Goal: Find specific page/section: Find specific page/section

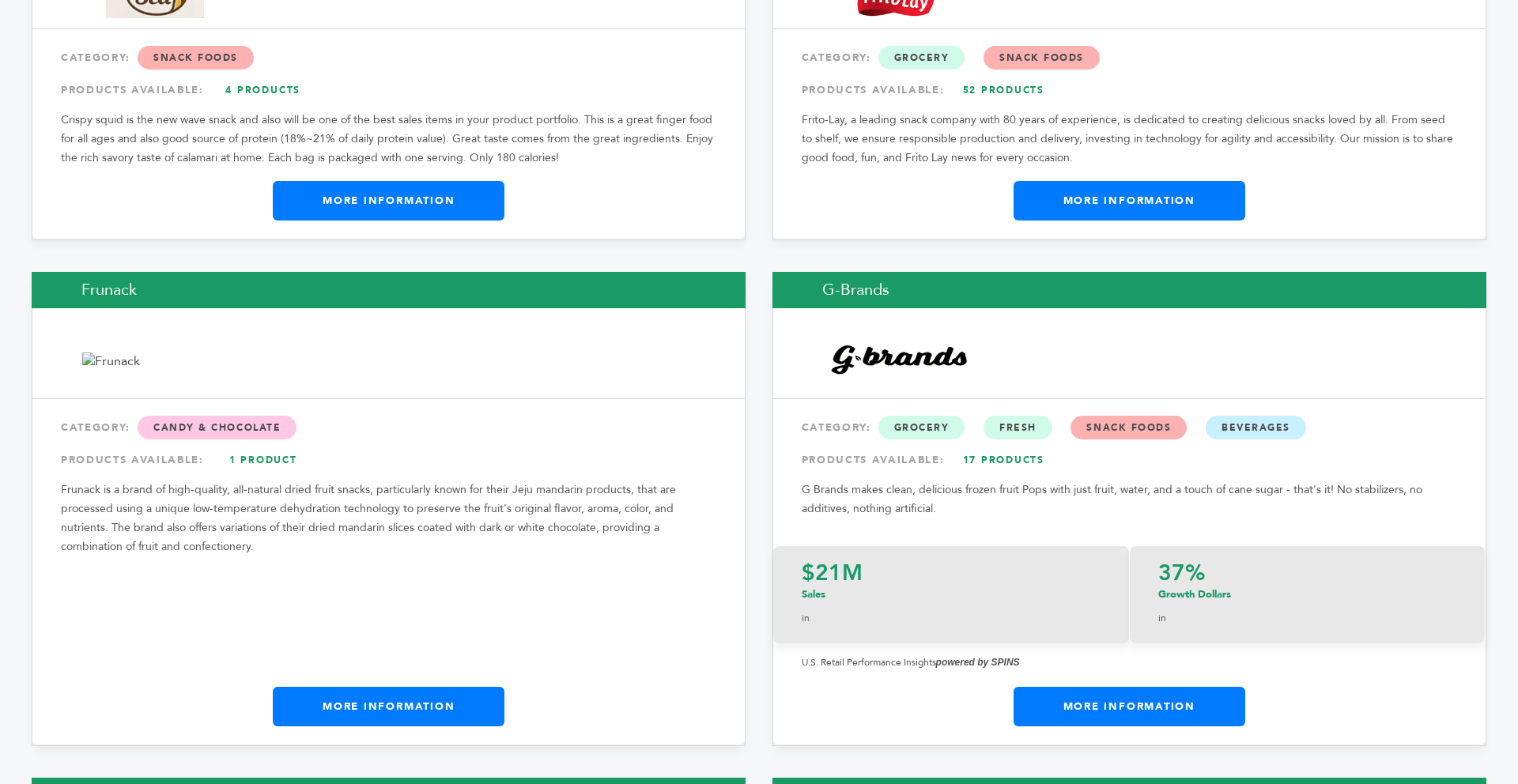
scroll to position [9660, 0]
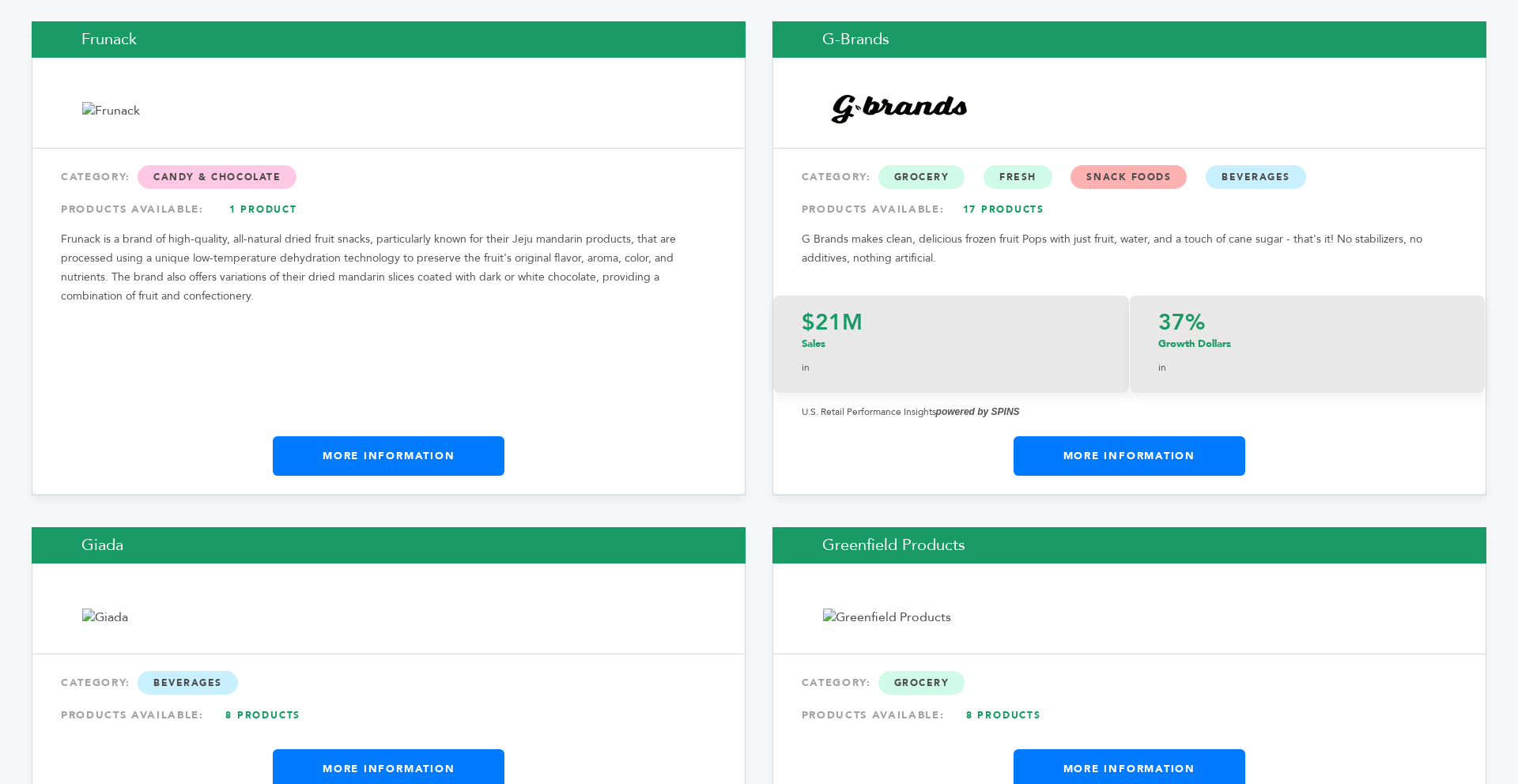
click at [457, 437] on link "More Information" at bounding box center [388, 456] width 231 height 39
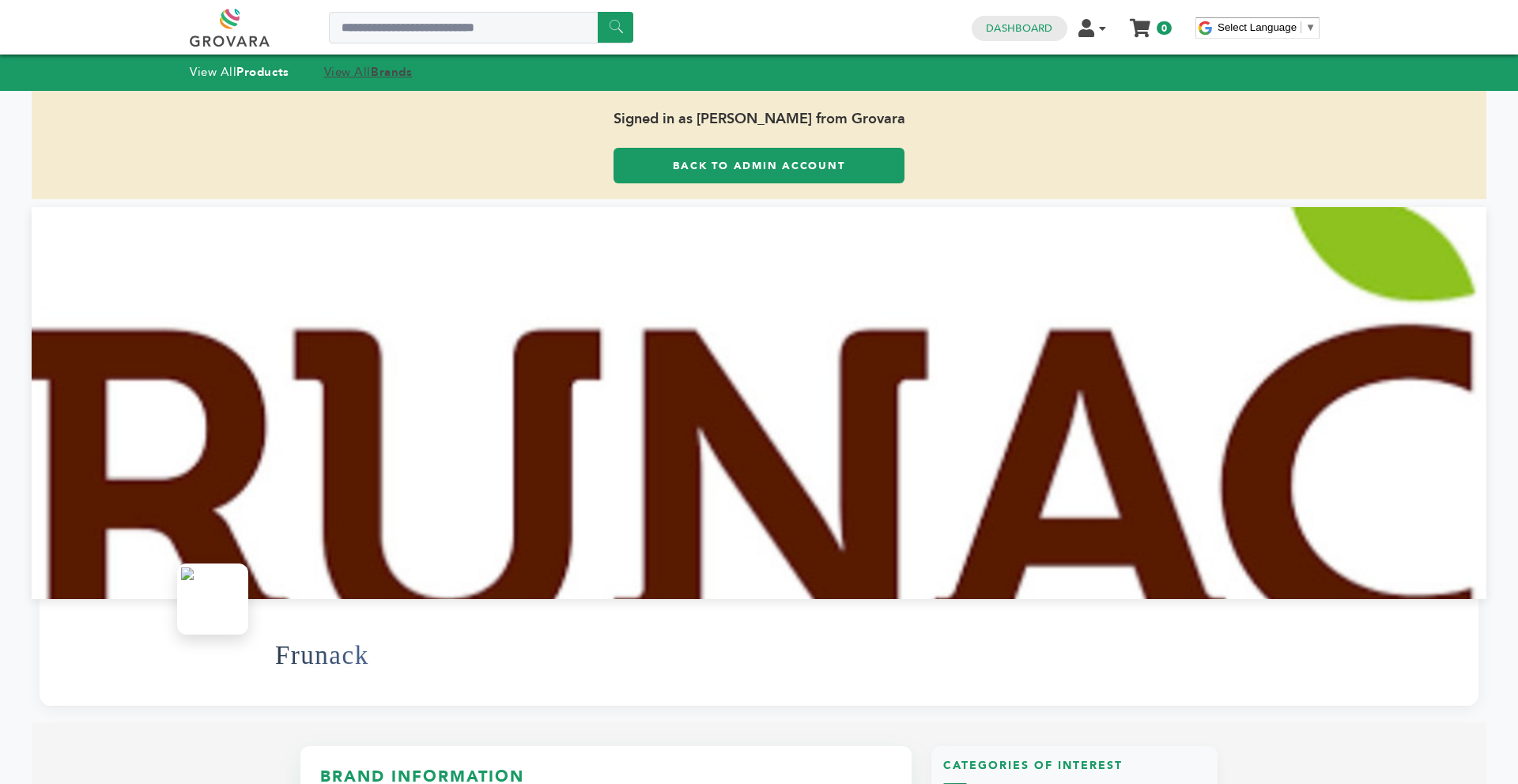
click at [398, 77] on strong "Brands" at bounding box center [391, 72] width 41 height 16
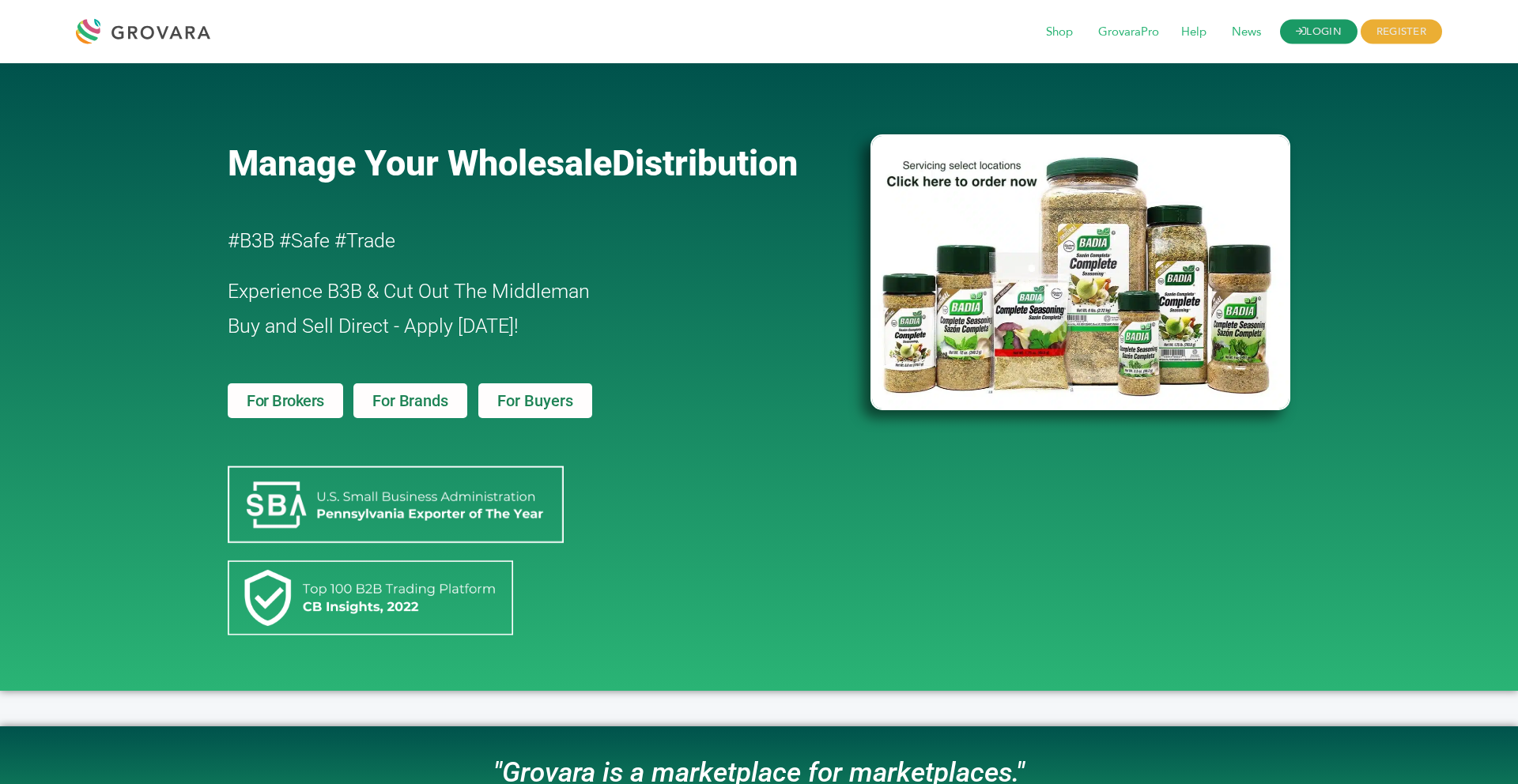
click at [1315, 36] on link "LOGIN" at bounding box center [1319, 31] width 78 height 24
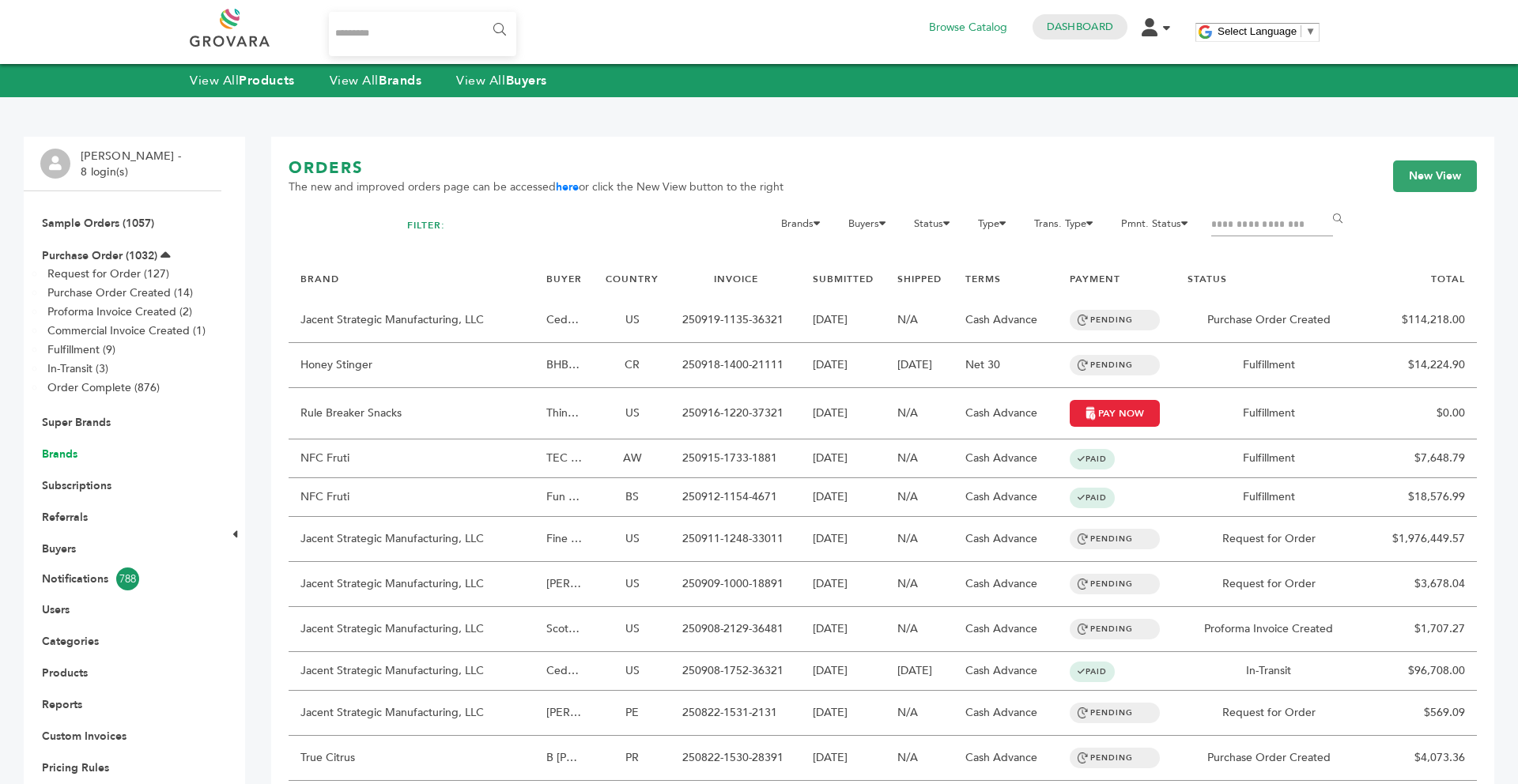
click at [46, 456] on link "Brands" at bounding box center [60, 454] width 36 height 15
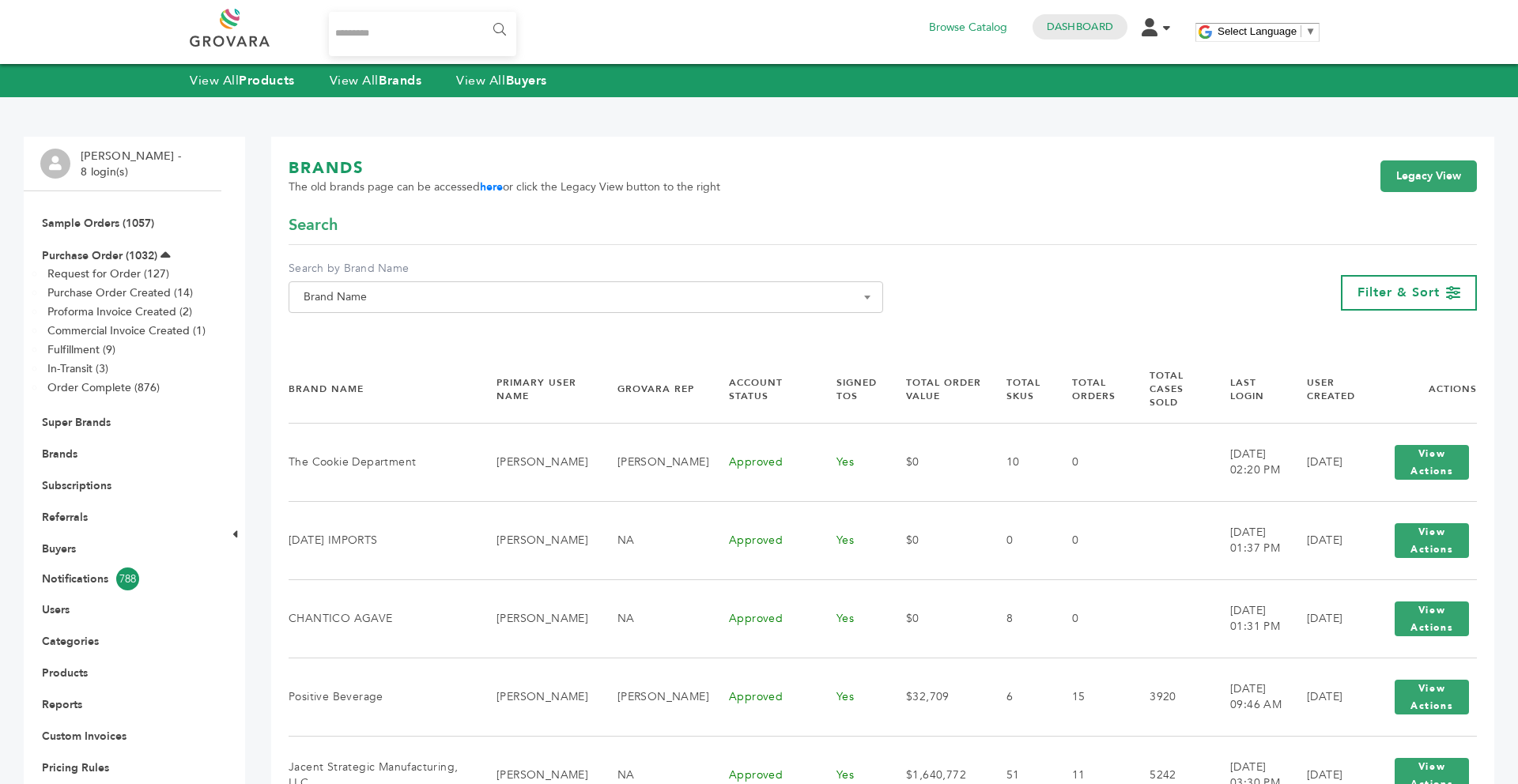
click at [348, 288] on span "Brand Name" at bounding box center [586, 296] width 577 height 22
click at [342, 334] on input "Search" at bounding box center [585, 326] width 587 height 20
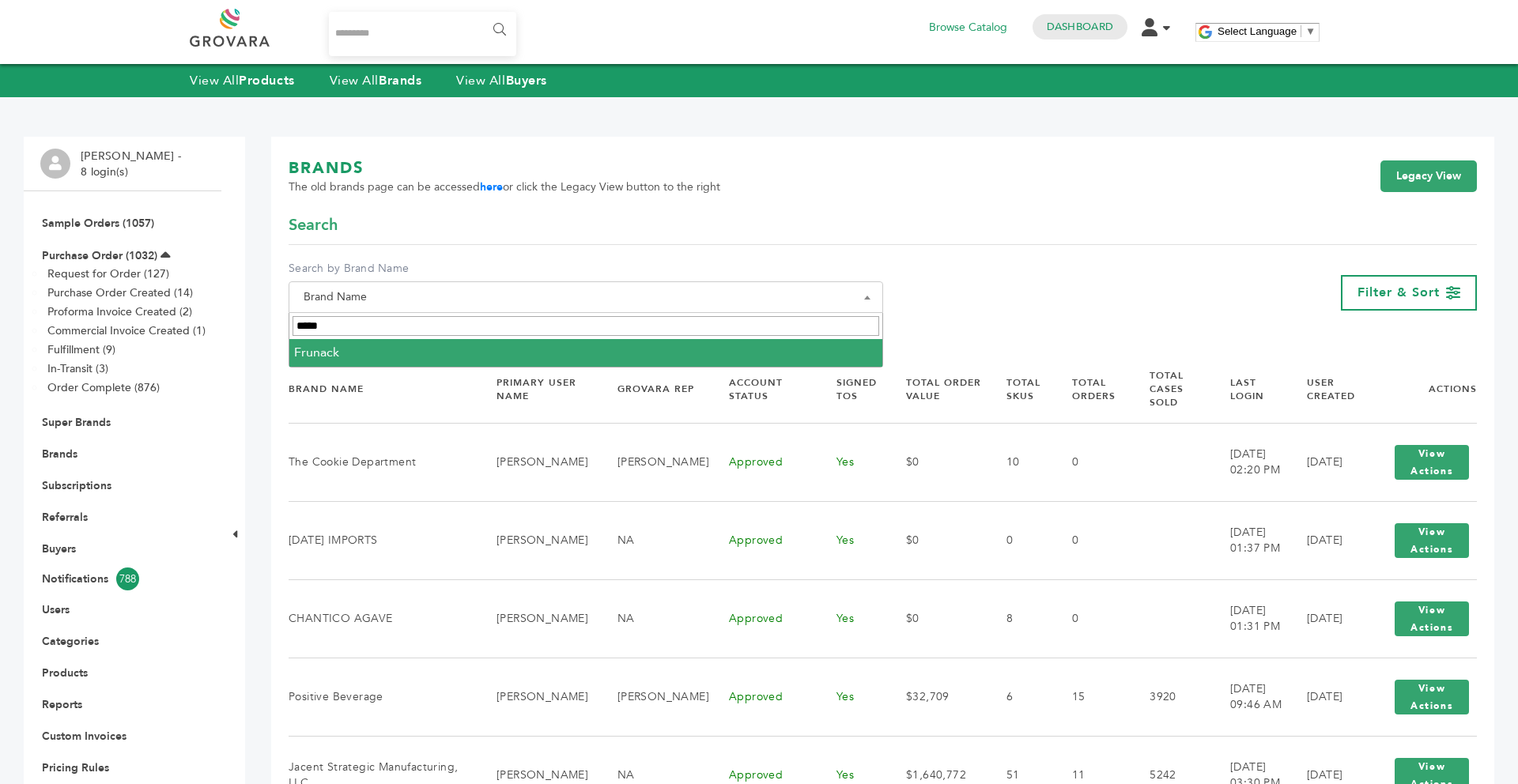
type input "*****"
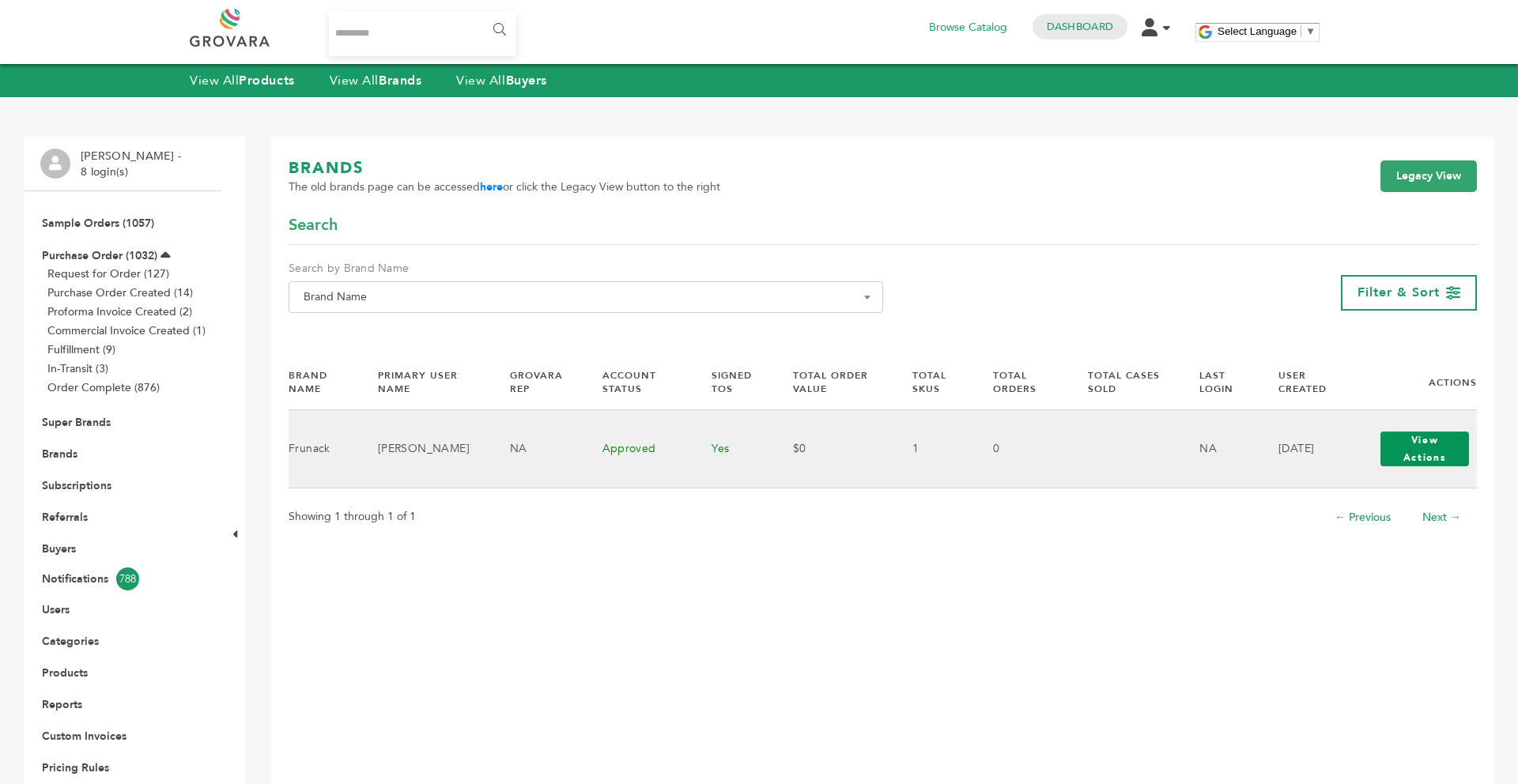
click at [1390, 444] on button "View Actions" at bounding box center [1424, 448] width 88 height 35
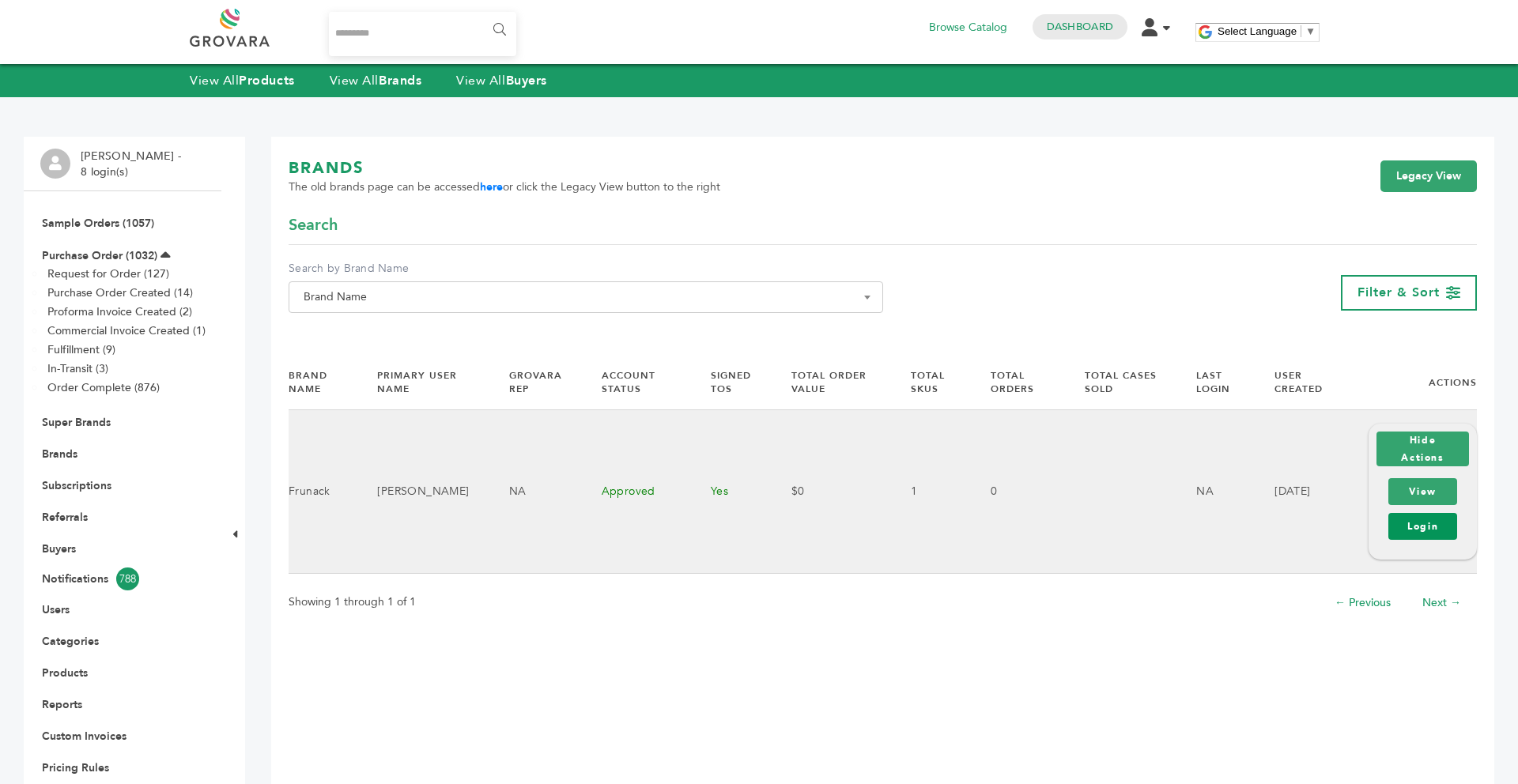
click at [1409, 527] on link "Login" at bounding box center [1422, 526] width 69 height 27
